Goal: Transaction & Acquisition: Book appointment/travel/reservation

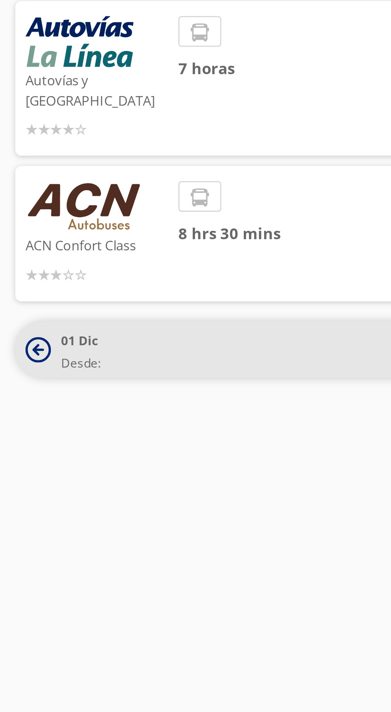
click at [14, 288] on icon at bounding box center [15, 293] width 10 height 10
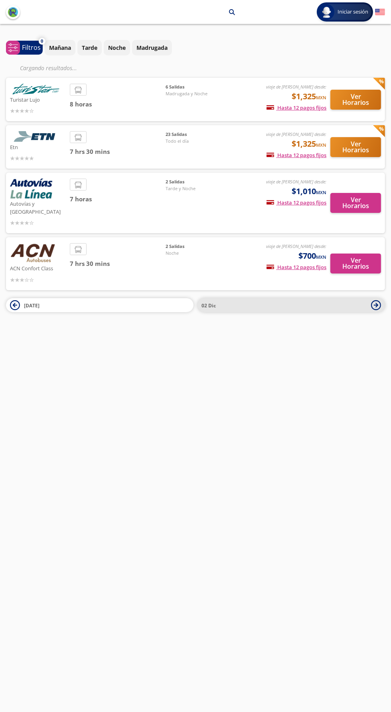
click at [369, 298] on button "02 Dic" at bounding box center [290, 305] width 187 height 14
